Goal: Communication & Community: Participate in discussion

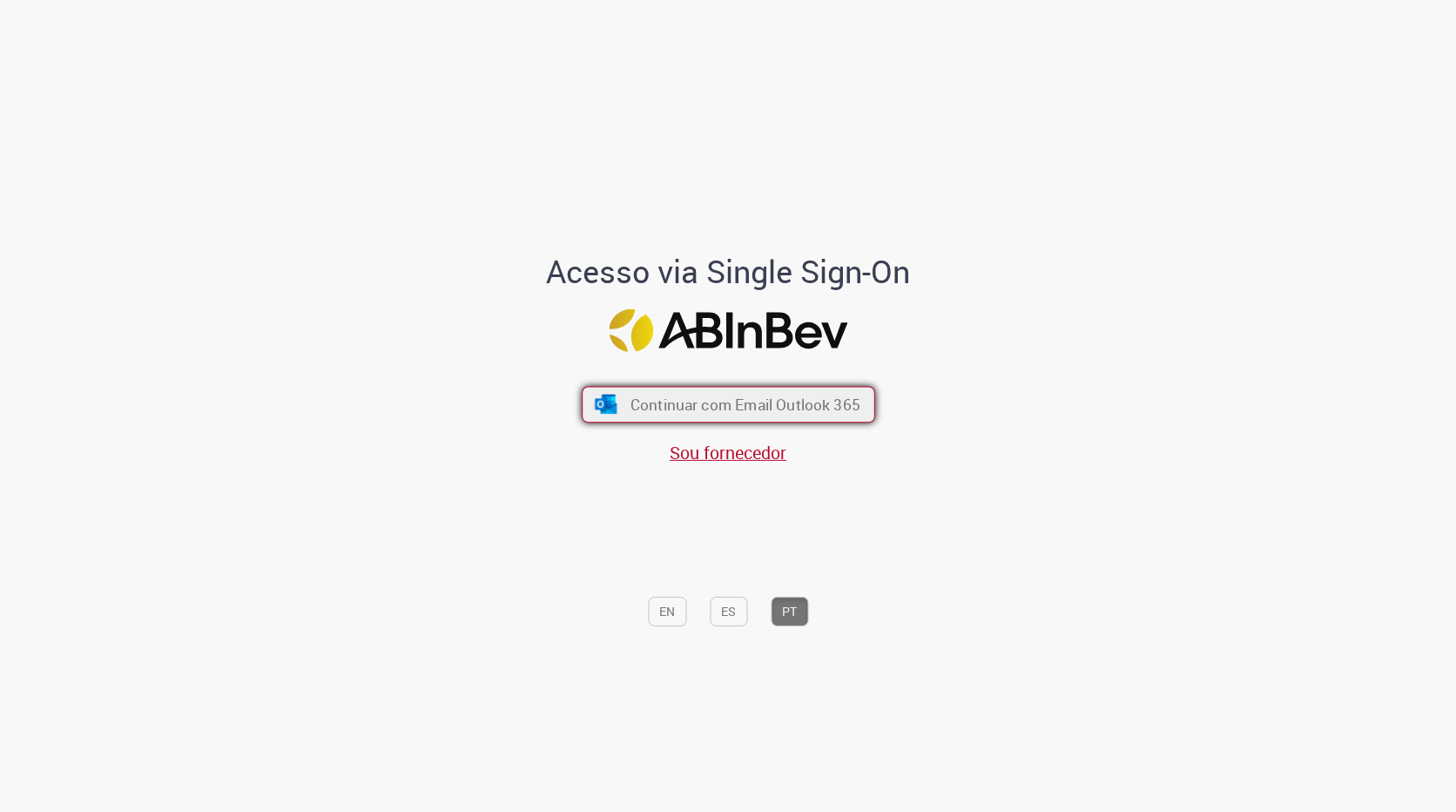
click at [739, 398] on span "Continuar com Email Outlook 365" at bounding box center [744, 405] width 230 height 20
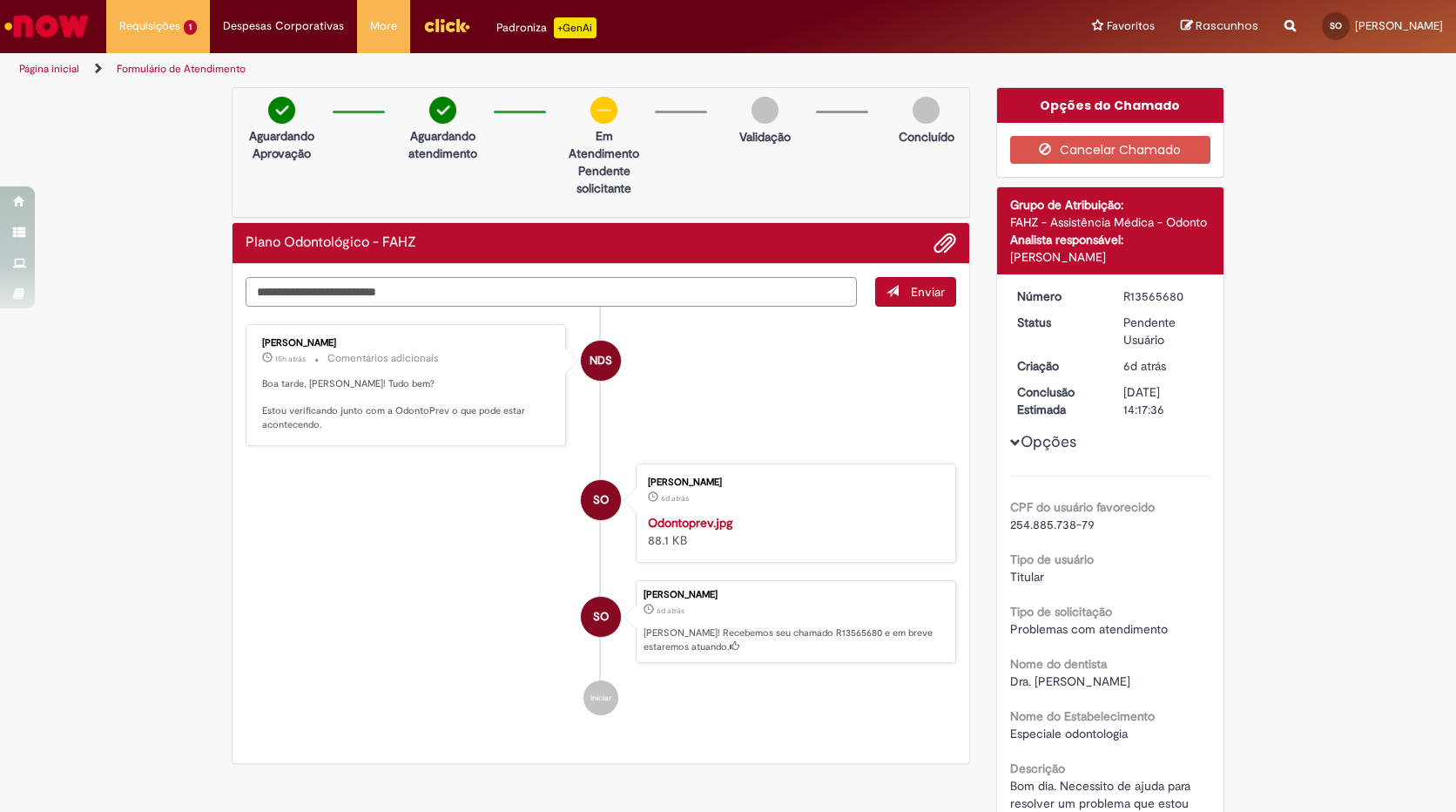
click at [349, 294] on textarea "Digite sua mensagem aqui..." at bounding box center [551, 291] width 612 height 29
type textarea "**********"
click at [921, 288] on span "Enviar" at bounding box center [928, 292] width 34 height 16
